Goal: Find specific page/section

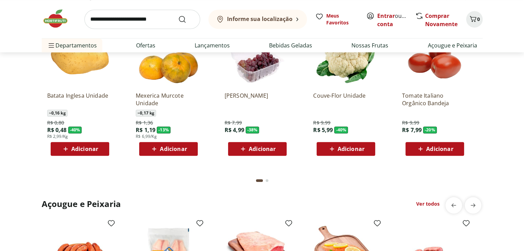
scroll to position [585, 0]
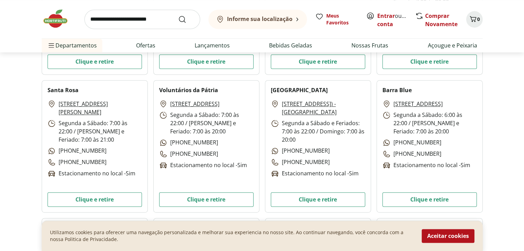
scroll to position [964, 0]
